Goal: Communication & Community: Ask a question

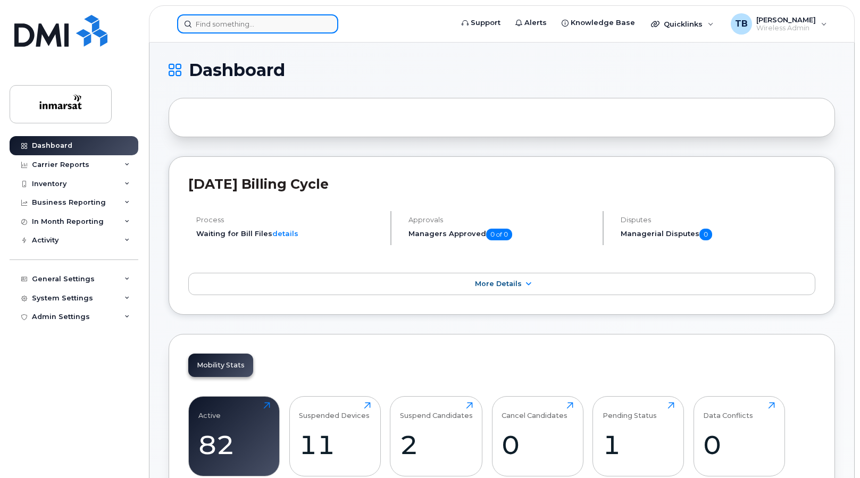
click at [240, 24] on input at bounding box center [257, 23] width 161 height 19
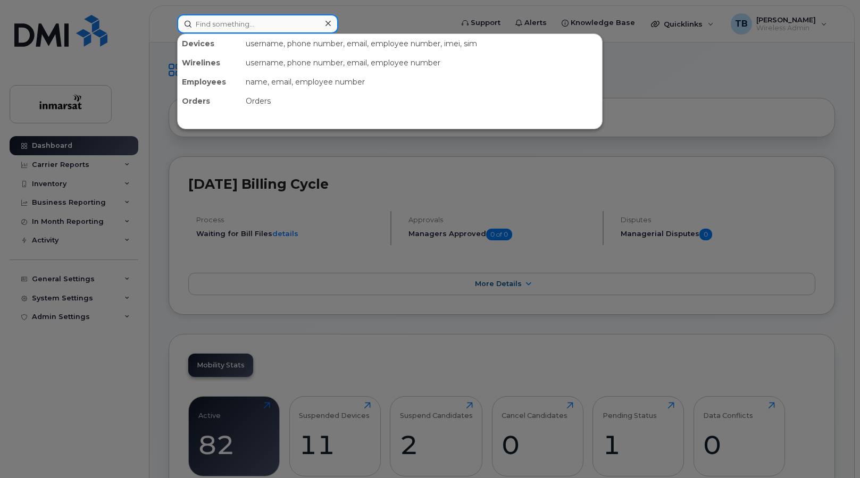
paste input "6133248292"
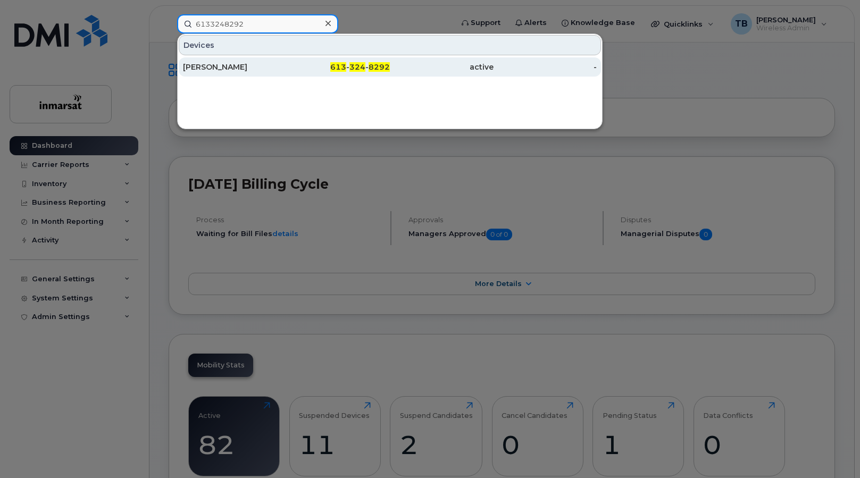
type input "6133248292"
click at [241, 65] on div "[PERSON_NAME]" at bounding box center [235, 67] width 104 height 11
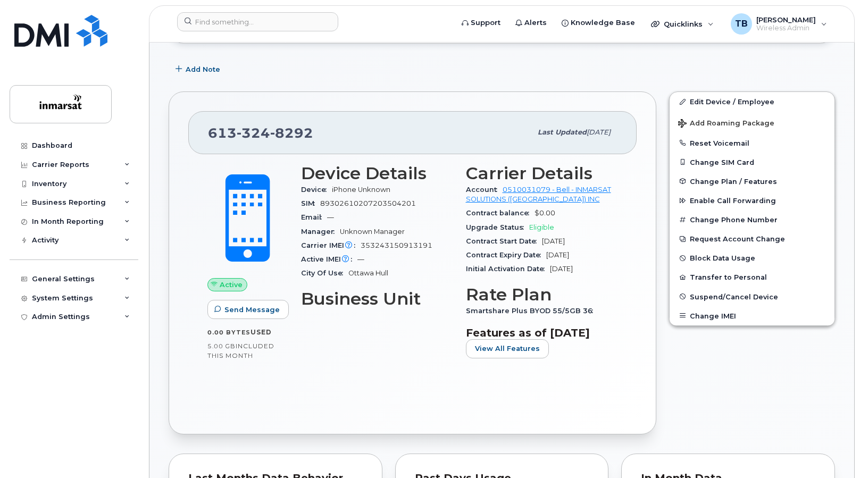
scroll to position [158, 0]
drag, startPoint x: 433, startPoint y: 243, endPoint x: 362, endPoint y: 247, distance: 70.8
click at [362, 247] on div "Carrier IMEI Carrier IMEI is reported during the last billing cycle or change o…" at bounding box center [377, 245] width 152 height 14
copy span "353243150913191"
drag, startPoint x: 844, startPoint y: 257, endPoint x: 809, endPoint y: 259, distance: 34.6
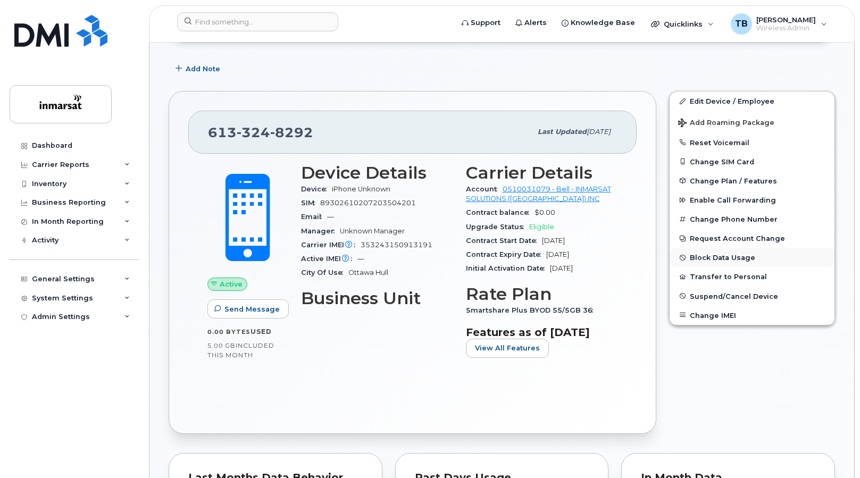
click at [240, 311] on span "Send Message" at bounding box center [251, 309] width 55 height 10
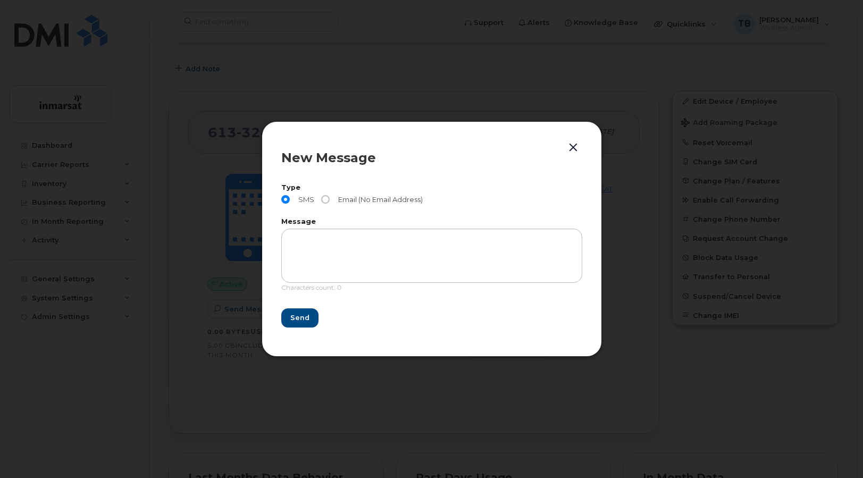
click at [574, 149] on button "button" at bounding box center [573, 147] width 16 height 15
